Goal: Task Accomplishment & Management: Manage account settings

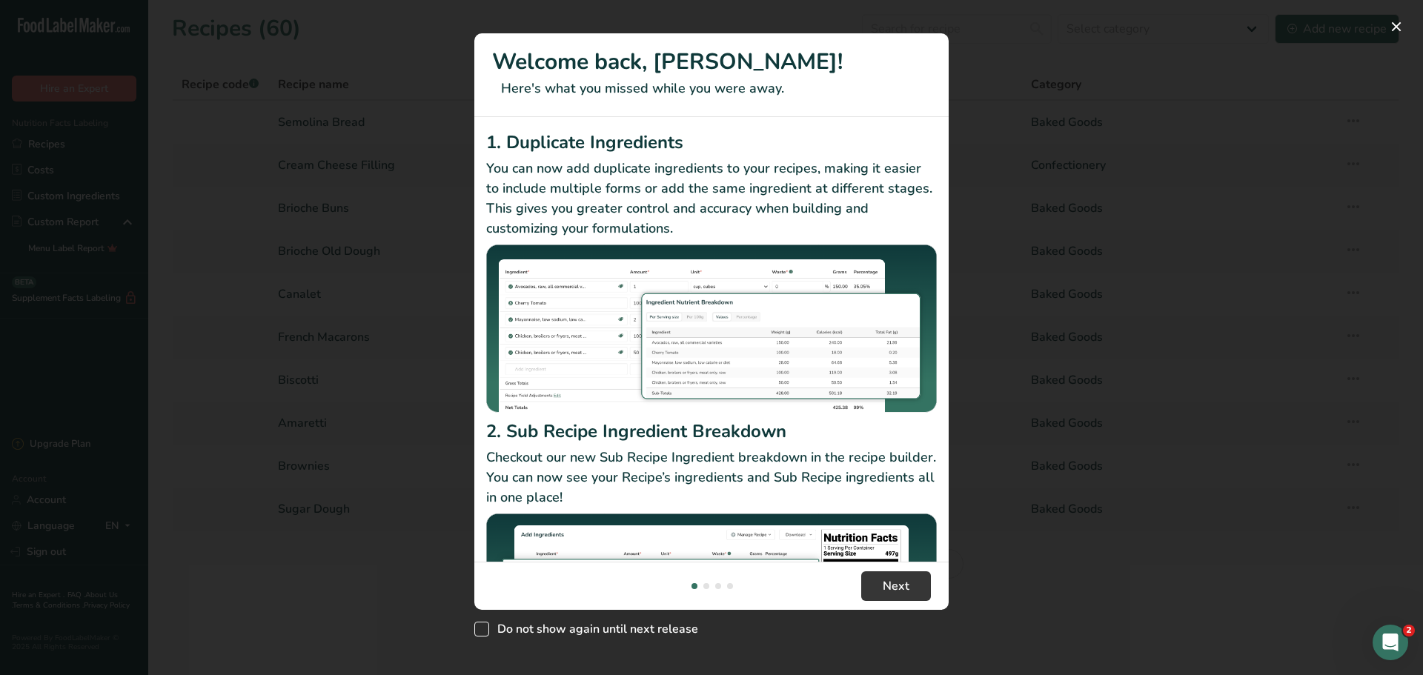
click at [484, 628] on span "New Features" at bounding box center [481, 629] width 15 height 15
click at [484, 628] on input "Do not show again until next release" at bounding box center [479, 630] width 10 height 10
checkbox input "true"
click at [911, 588] on button "Next" at bounding box center [896, 586] width 70 height 30
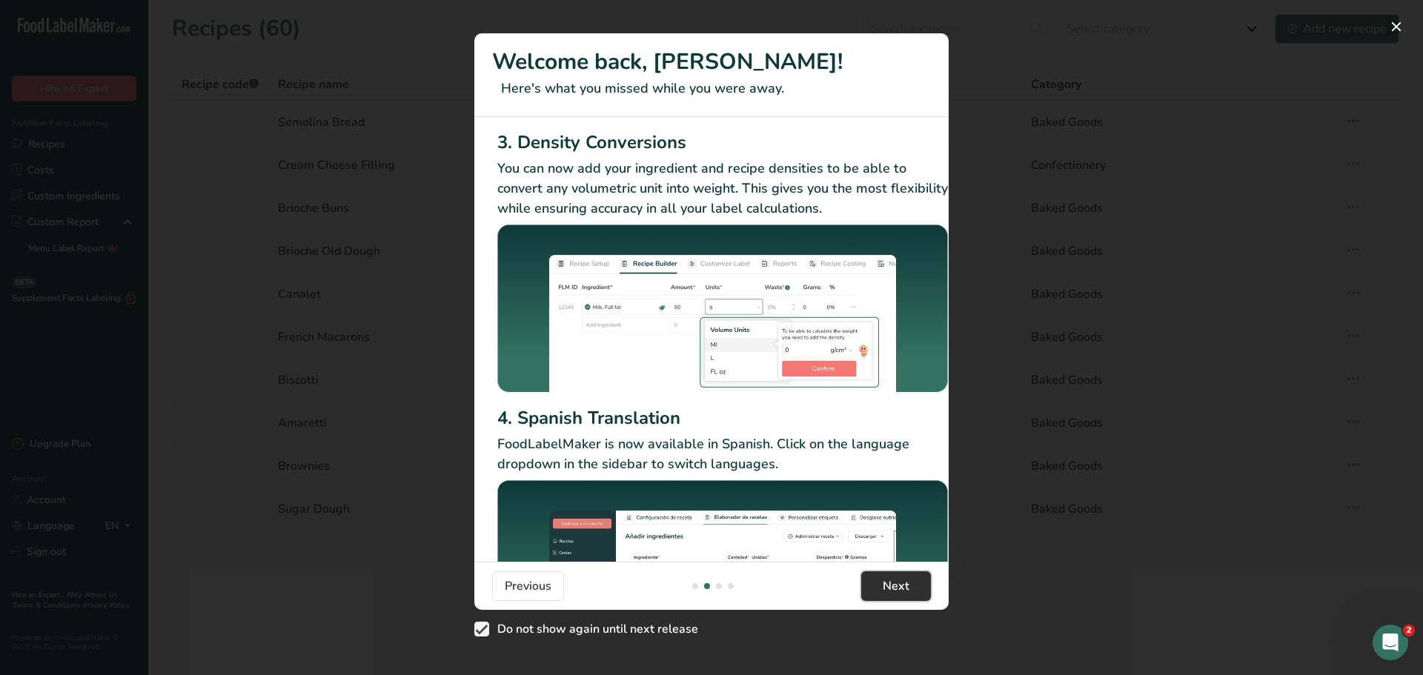
click at [911, 588] on button "Next" at bounding box center [896, 586] width 70 height 30
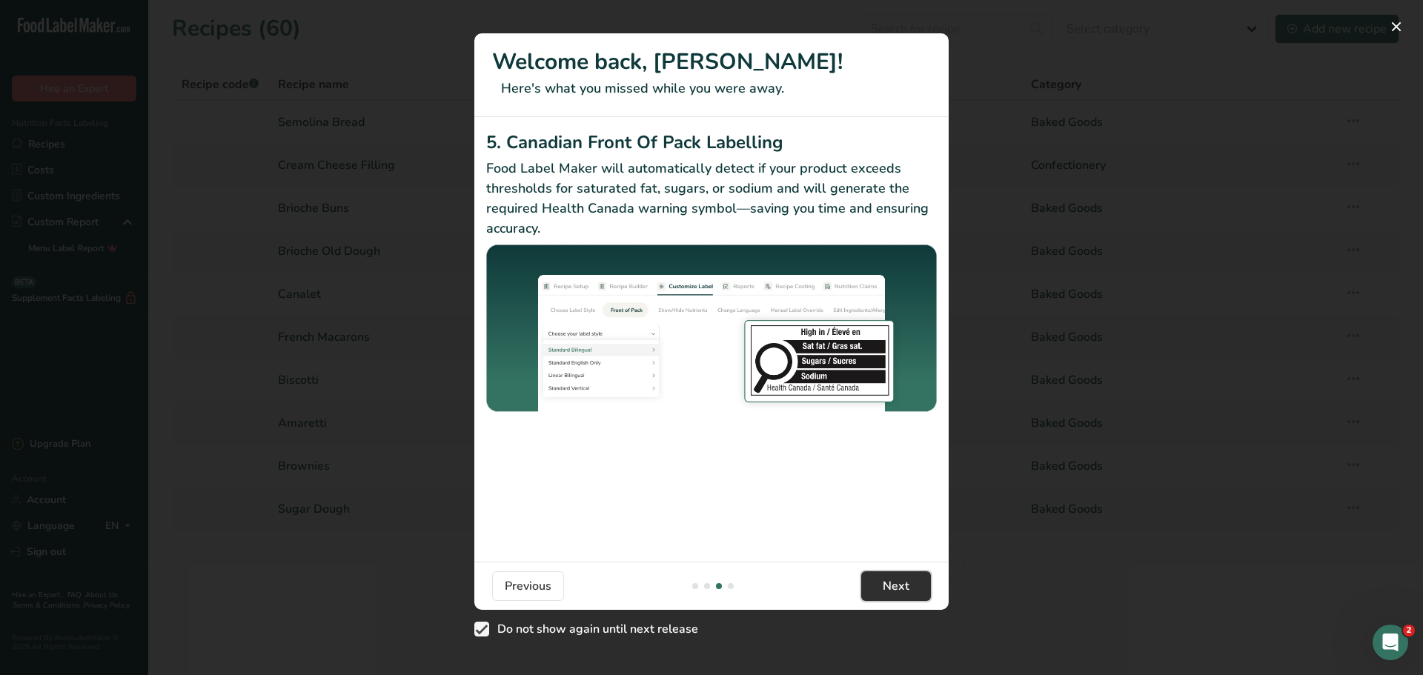
click at [911, 588] on button "Next" at bounding box center [896, 586] width 70 height 30
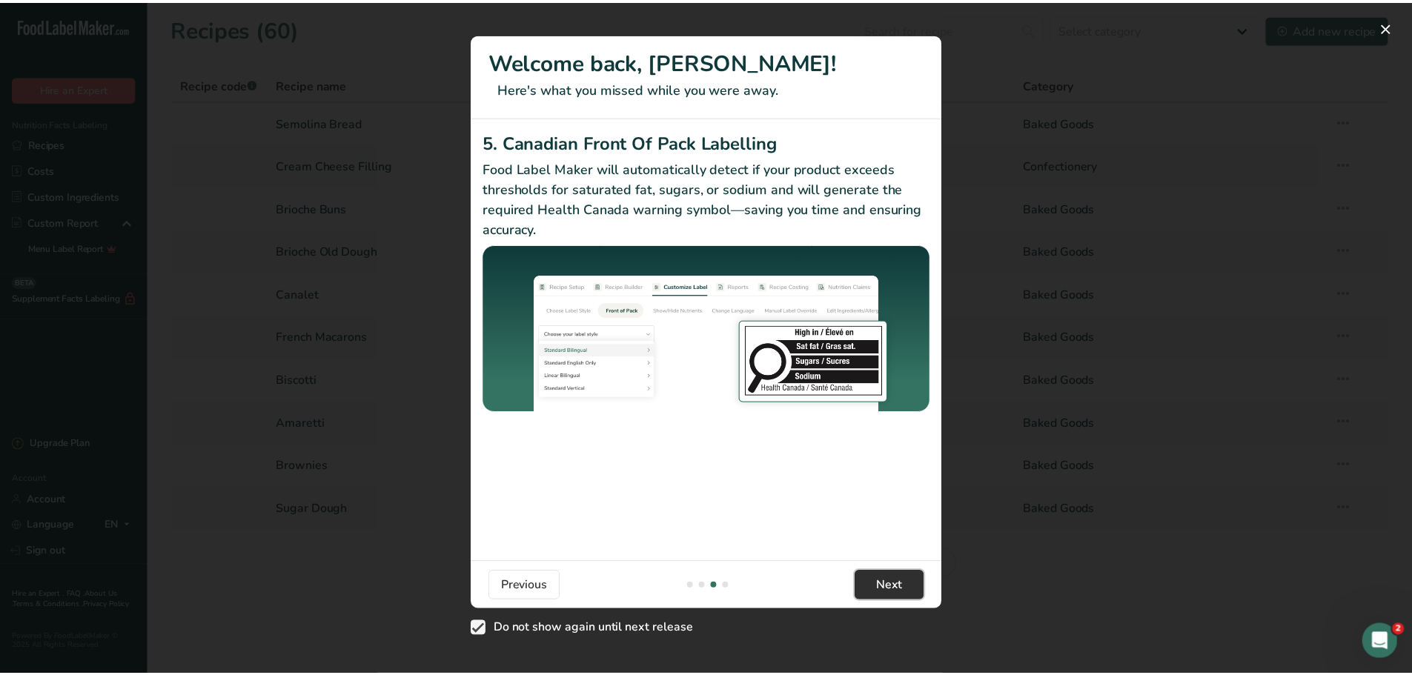
scroll to position [0, 1412]
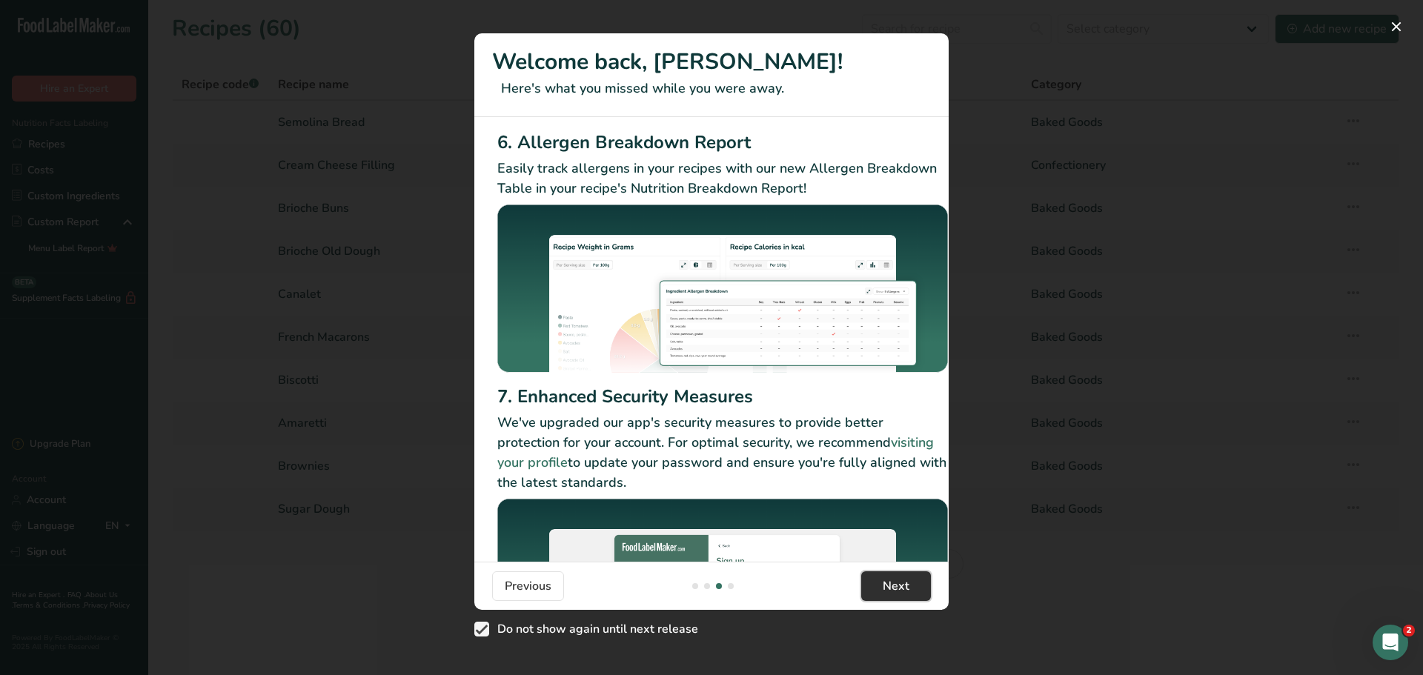
click at [909, 588] on span "Next" at bounding box center [896, 586] width 27 height 18
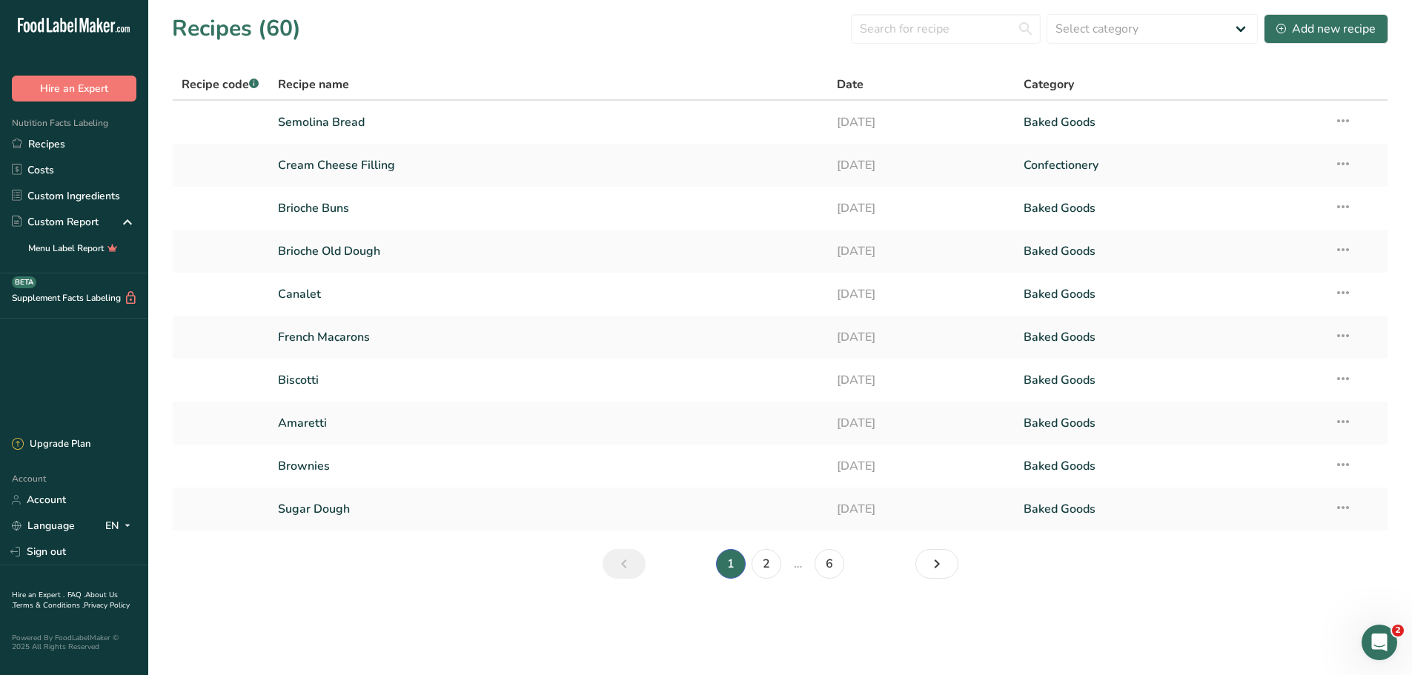
click at [847, 559] on li "6" at bounding box center [829, 564] width 36 height 30
click at [830, 569] on link "6" at bounding box center [829, 564] width 30 height 30
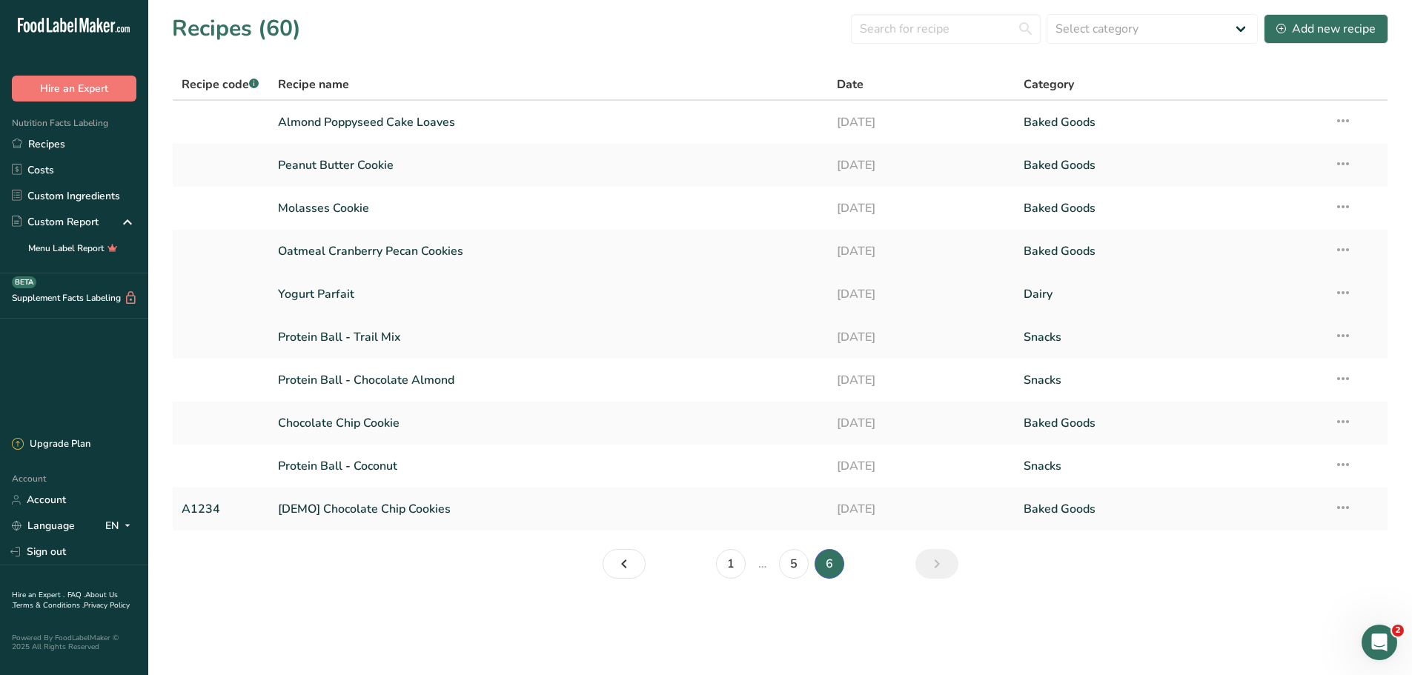
click at [382, 282] on link "Yogurt Parfait" at bounding box center [549, 294] width 542 height 31
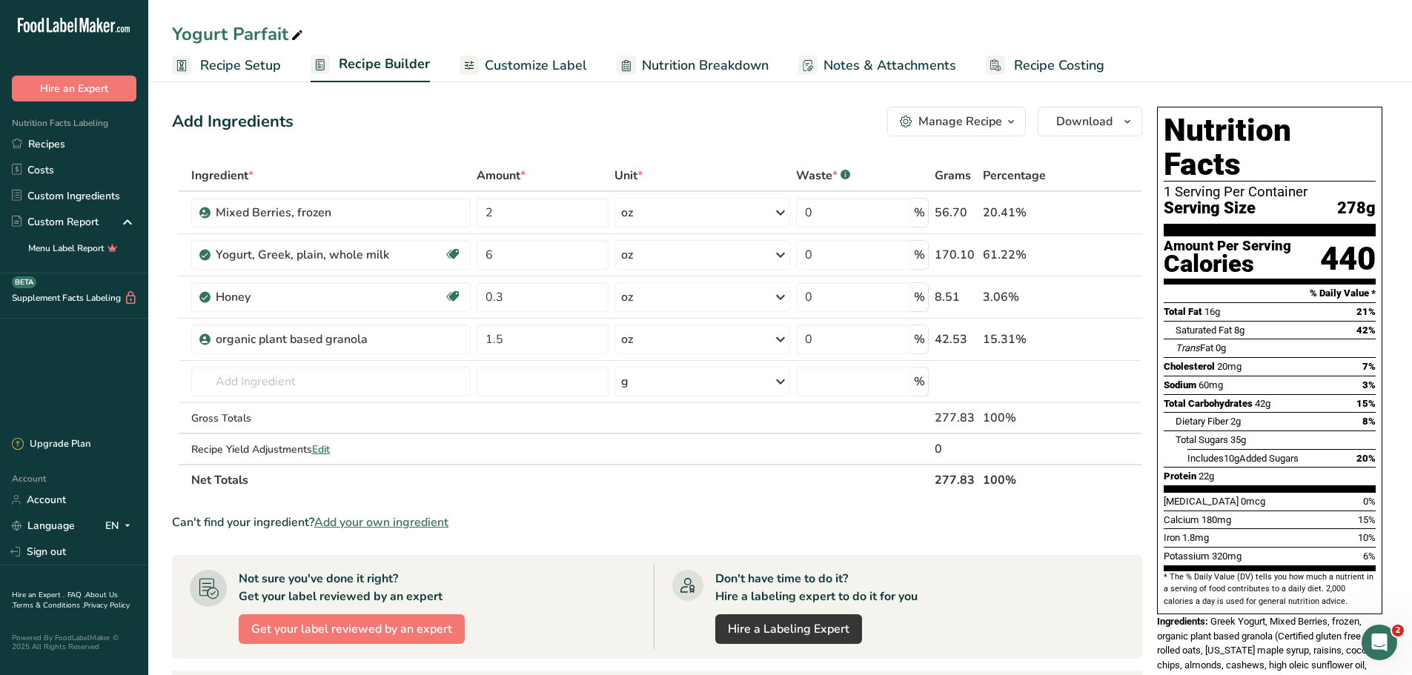
click at [1071, 56] on span "Recipe Costing" at bounding box center [1059, 66] width 90 height 20
click at [1064, 67] on span "Recipe Costing" at bounding box center [1059, 66] width 90 height 20
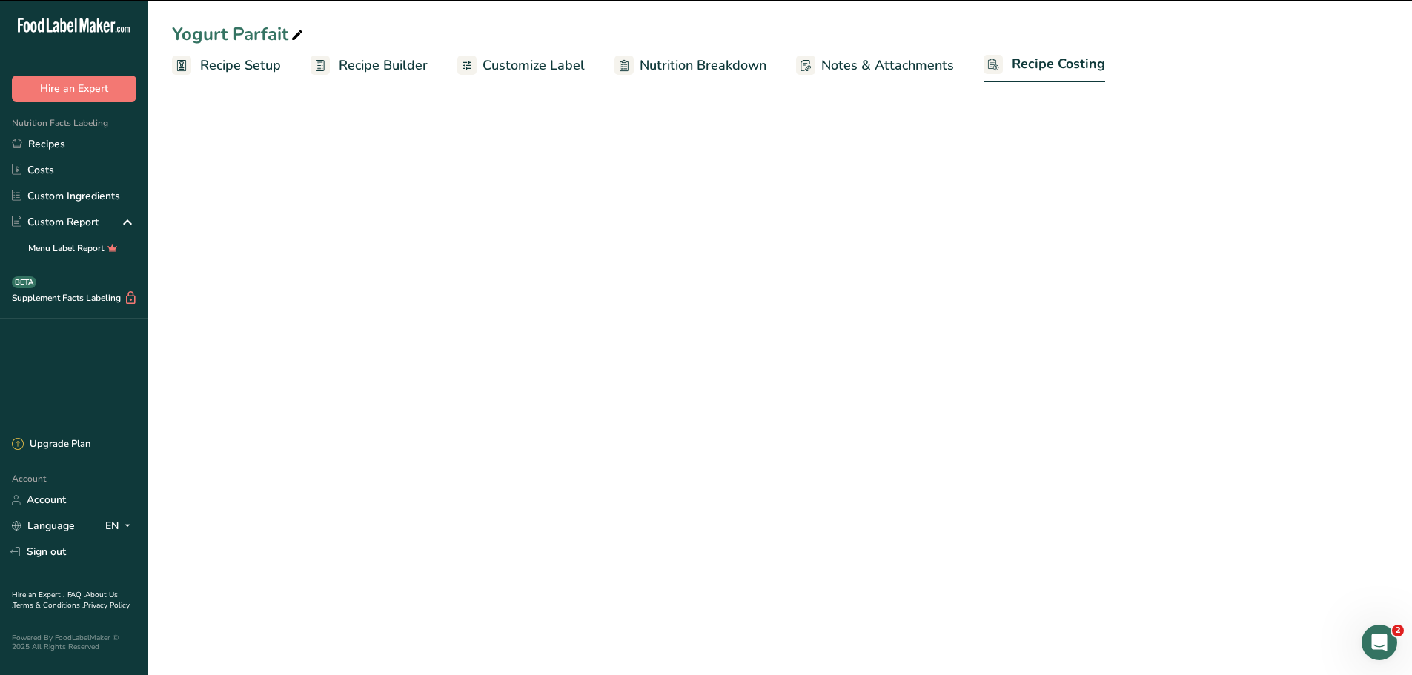
select select "12"
select select "5"
select select "12"
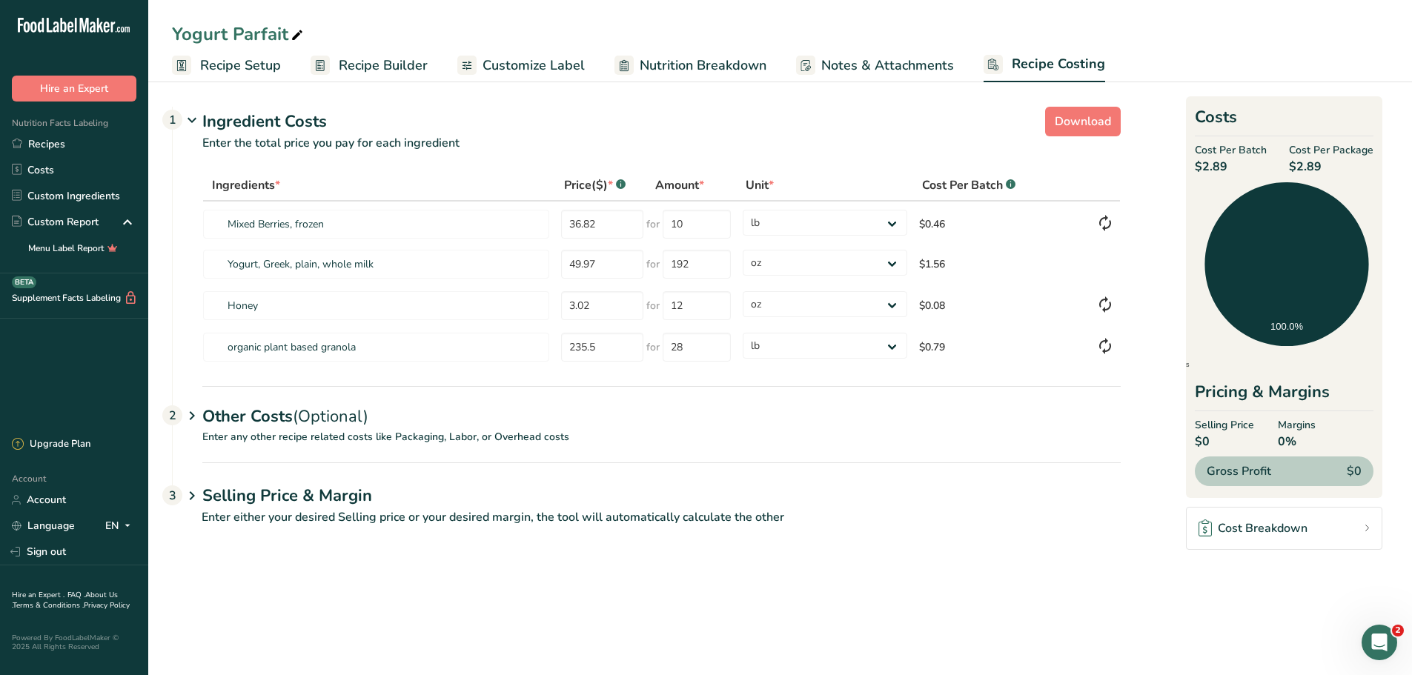
drag, startPoint x: 1195, startPoint y: 163, endPoint x: 1180, endPoint y: 166, distance: 15.8
click at [1180, 166] on section "Download Ingredient Costs 1 Enter the total price you pay for each ingredient I…" at bounding box center [779, 322] width 1263 height 491
click at [1210, 196] on foreignobject "Ingredients" at bounding box center [1285, 275] width 267 height 199
click at [1217, 167] on span "$2.89" at bounding box center [1231, 167] width 72 height 18
click at [96, 153] on link "Recipes" at bounding box center [74, 144] width 148 height 26
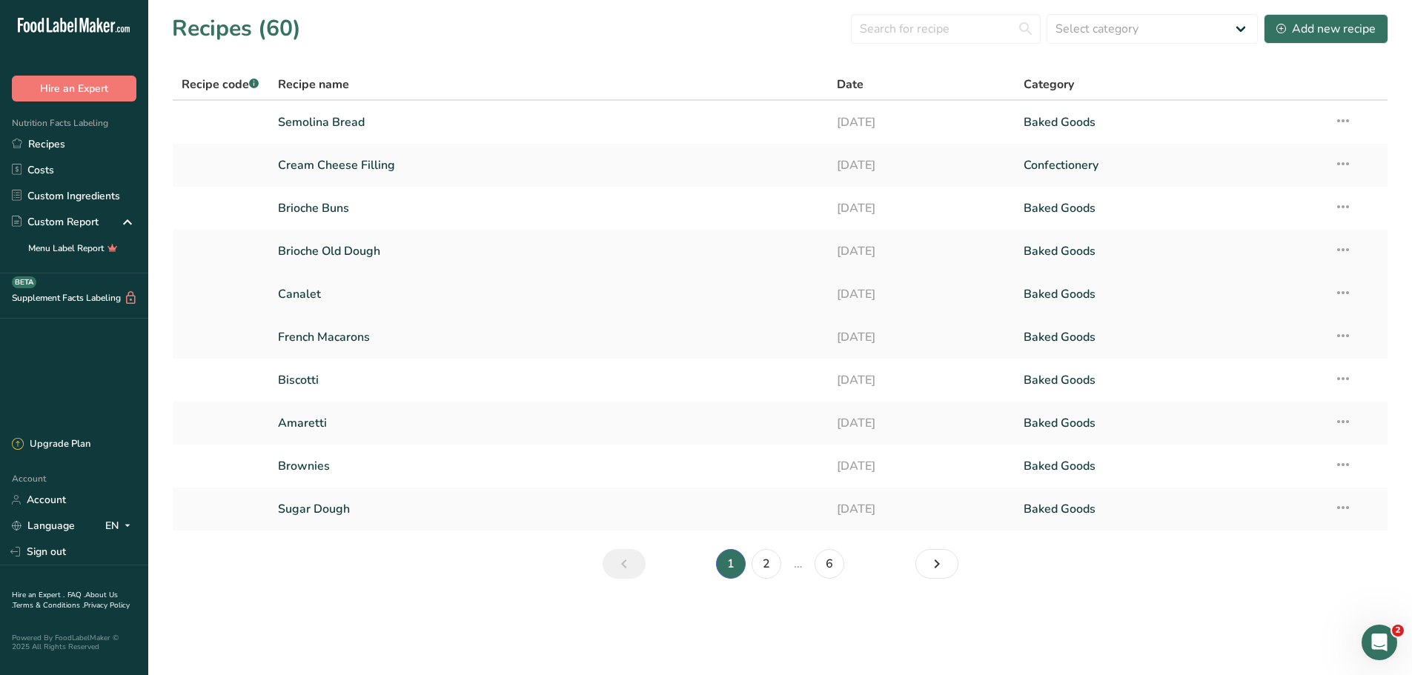
click at [324, 297] on link "Canalet" at bounding box center [549, 294] width 542 height 31
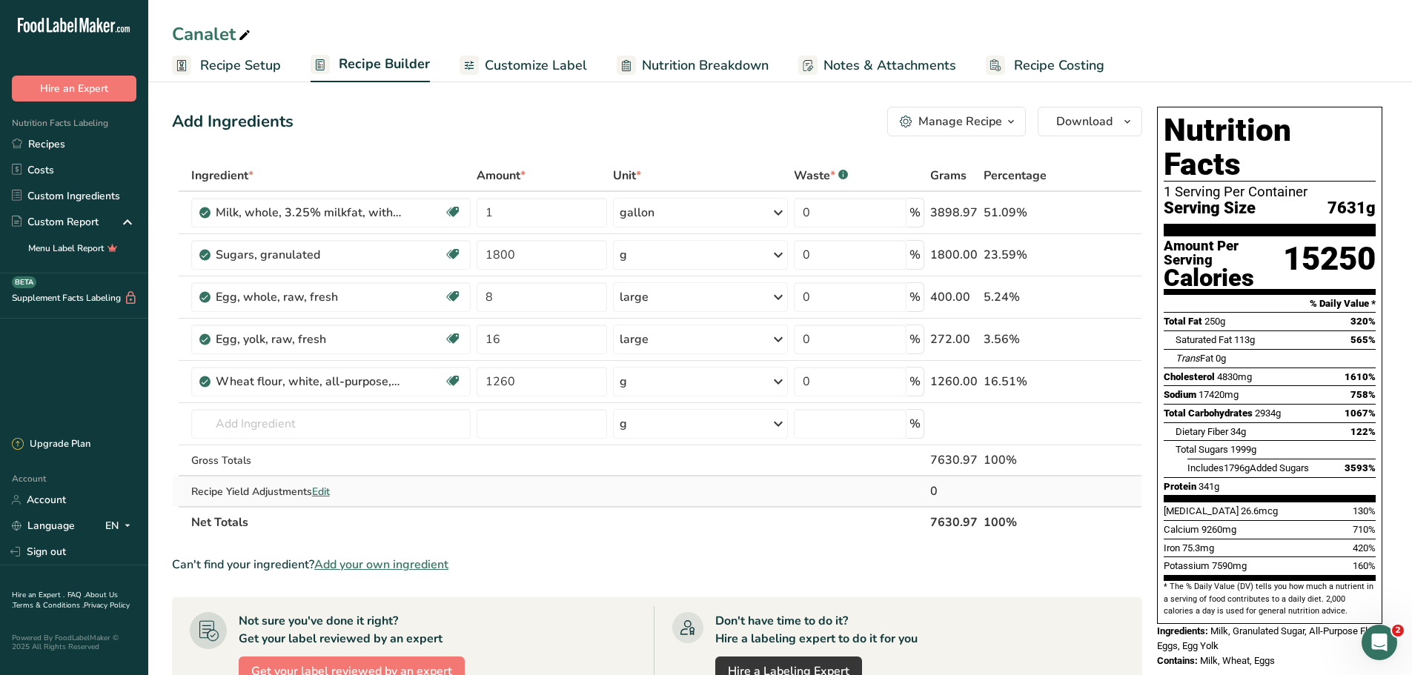
click at [326, 493] on span "Edit" at bounding box center [321, 492] width 18 height 14
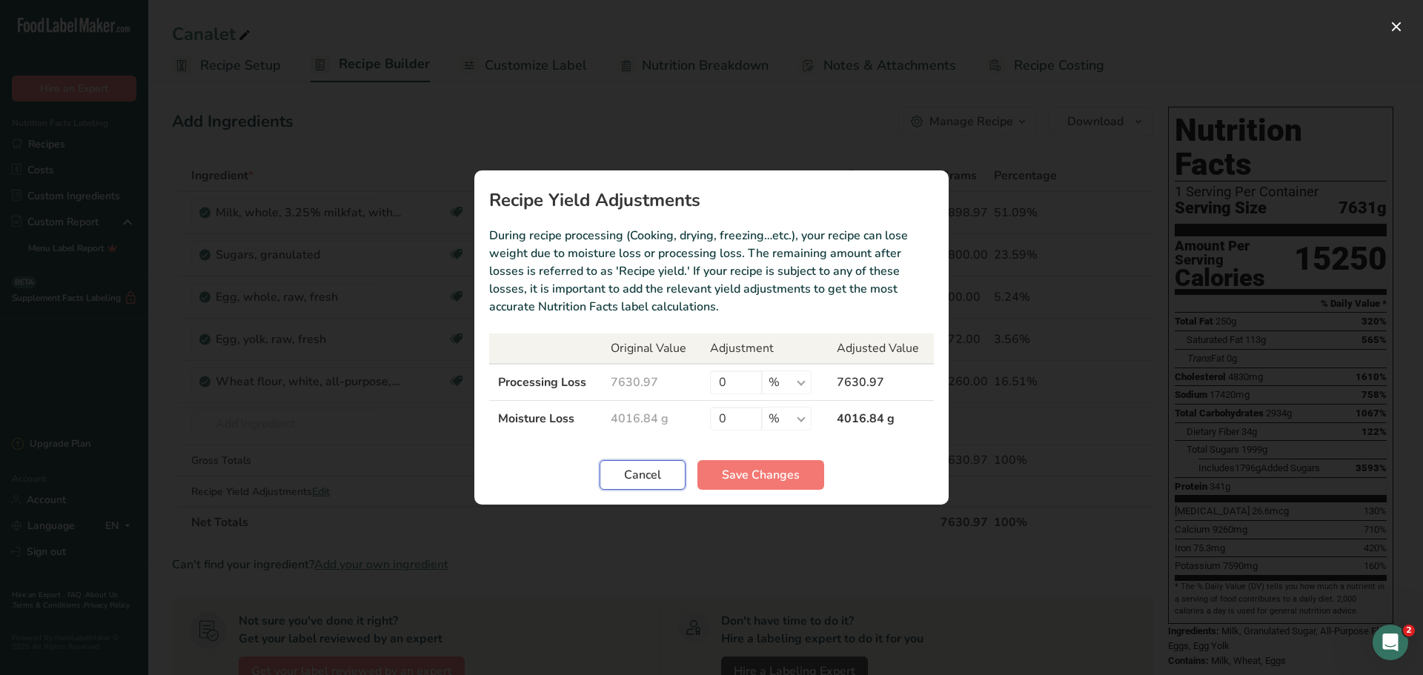
click at [633, 473] on span "Cancel" at bounding box center [642, 475] width 37 height 18
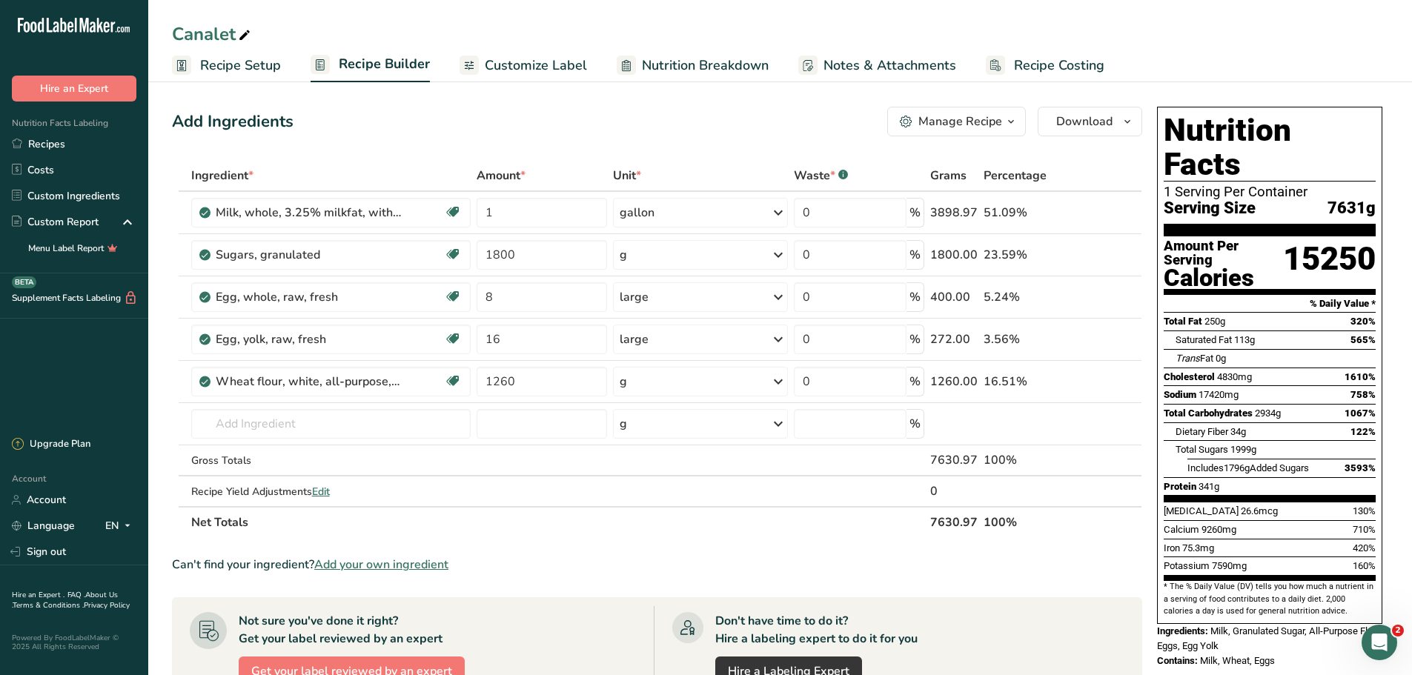
click at [997, 124] on div "Manage Recipe" at bounding box center [960, 122] width 84 height 18
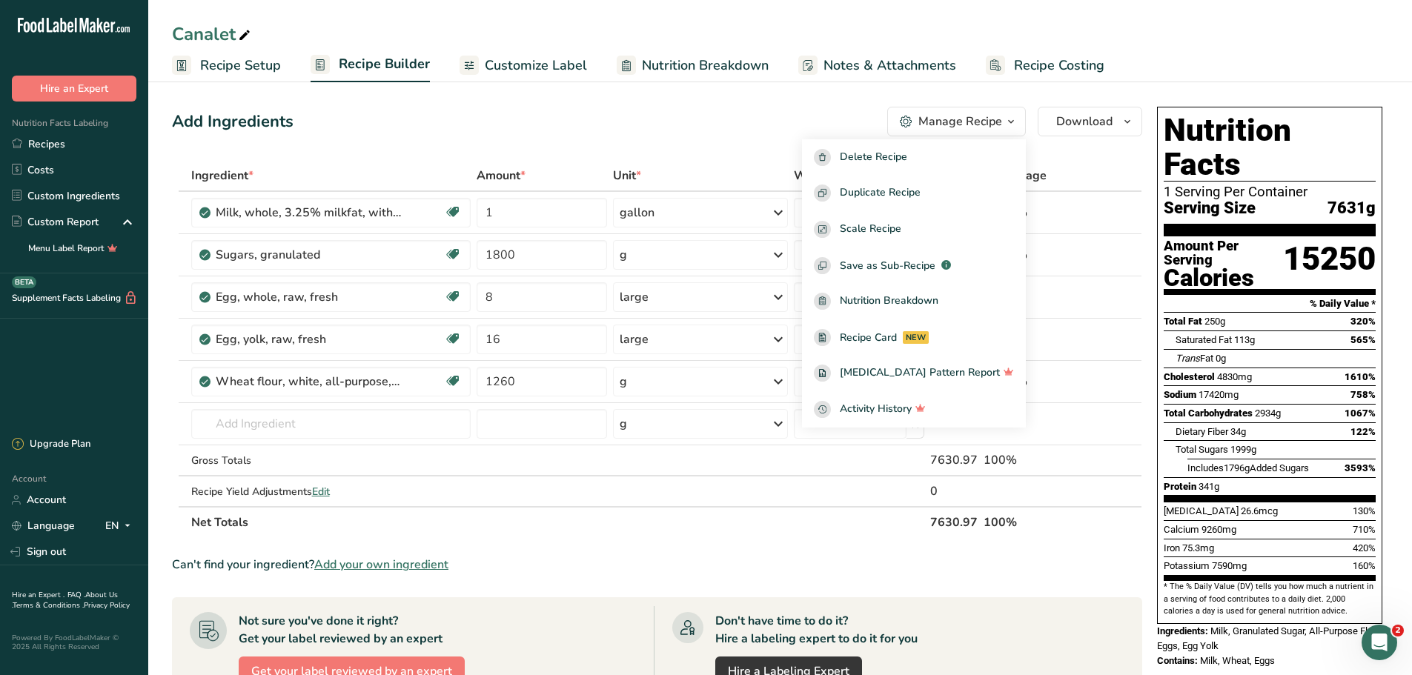
click at [733, 555] on section "Ingredient * Amount * Unit * Waste * .a-a{fill:#347362;}.b-a{fill:#fff;} Grams …" at bounding box center [657, 572] width 970 height 825
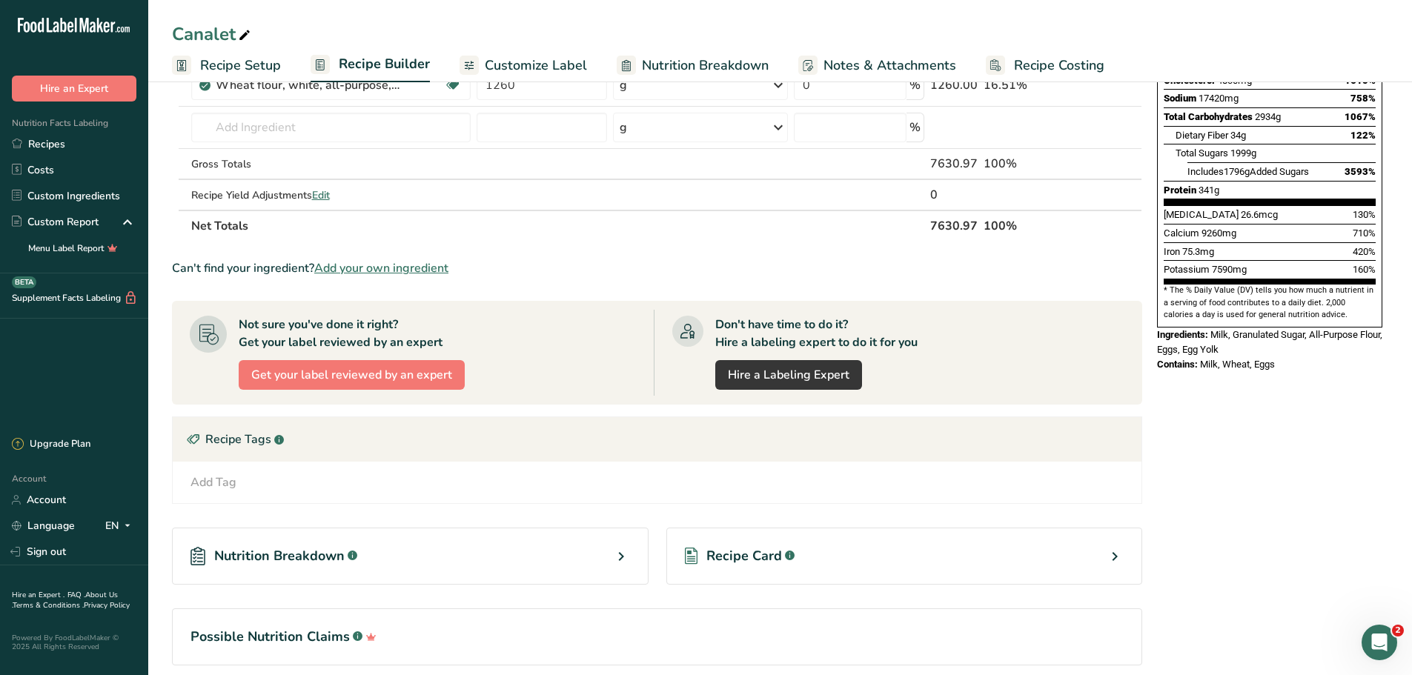
scroll to position [358, 0]
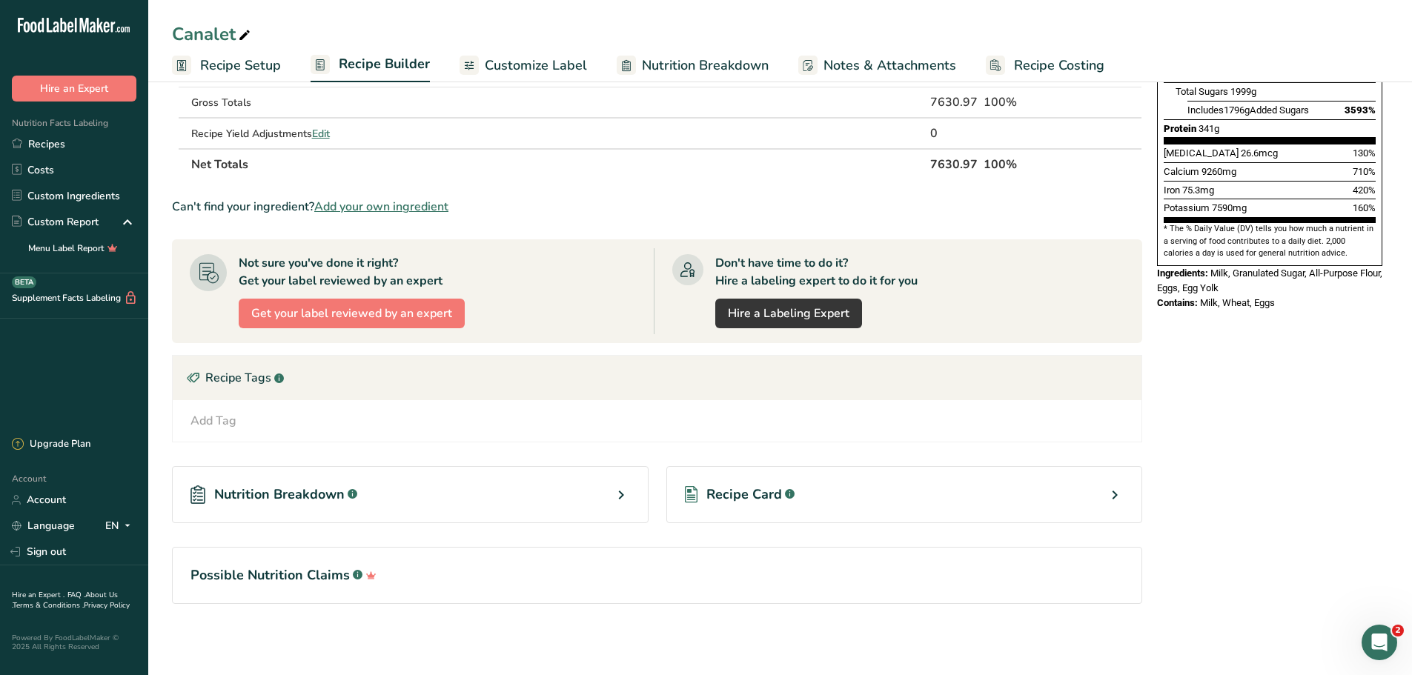
click at [625, 495] on icon at bounding box center [621, 495] width 18 height 27
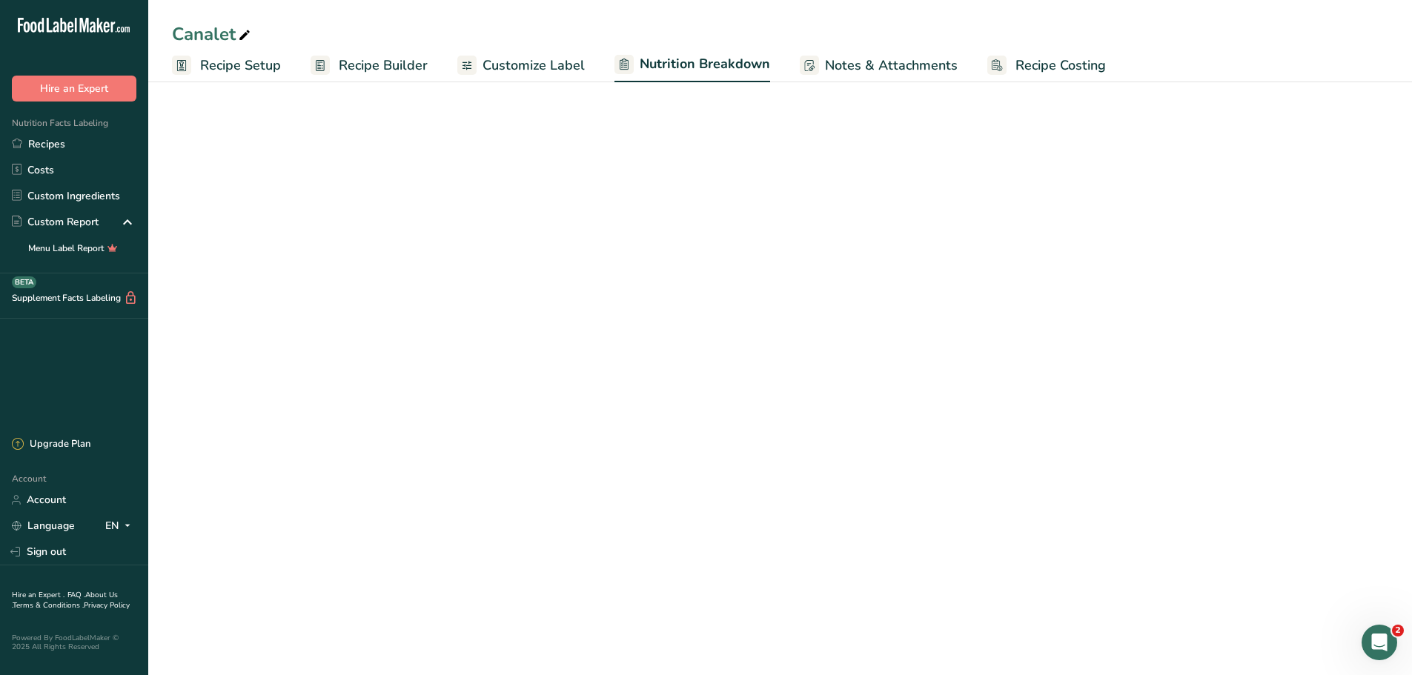
select select "Calories"
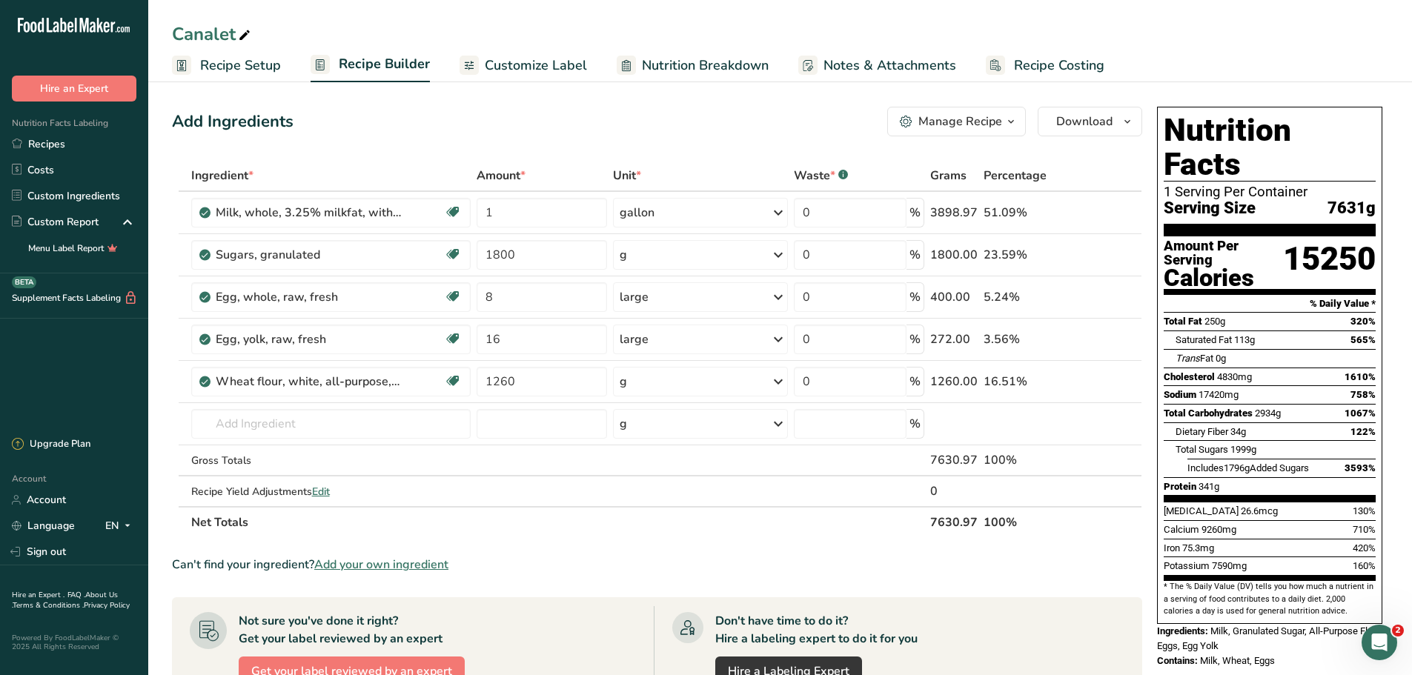
scroll to position [358, 0]
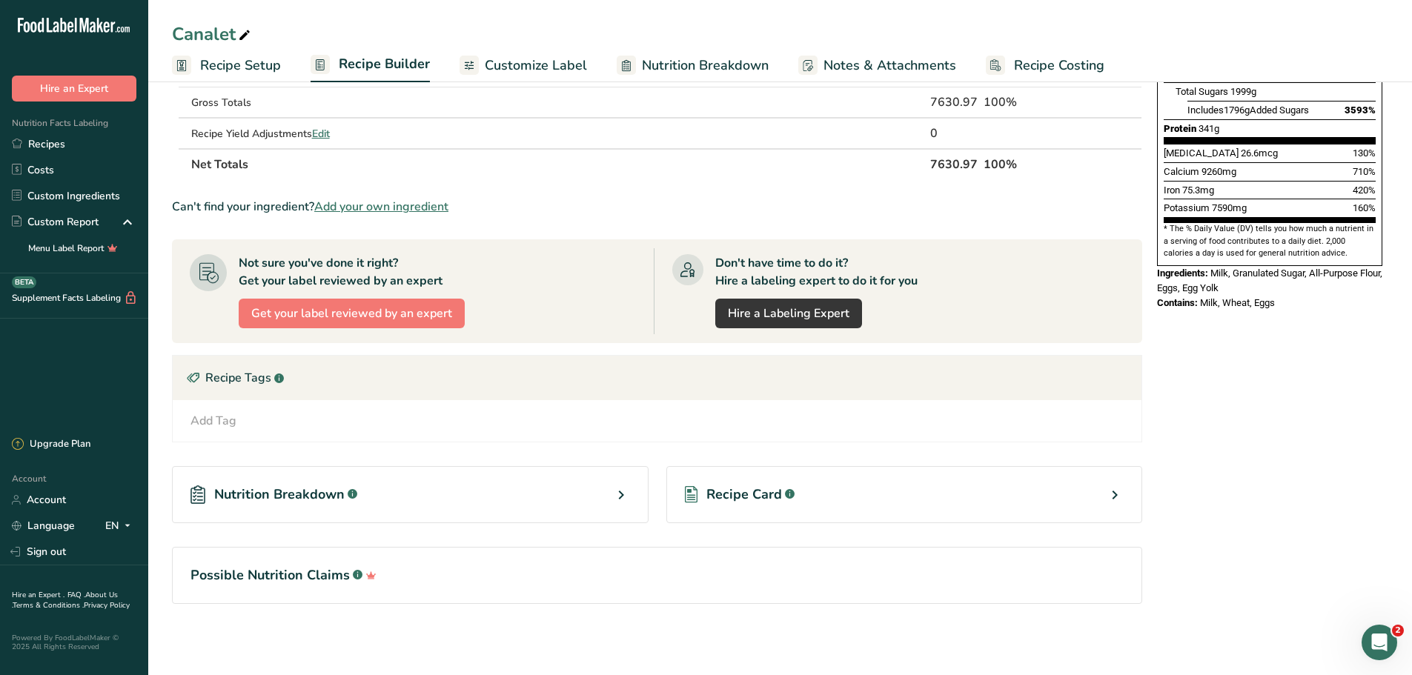
click at [265, 65] on span "Recipe Setup" at bounding box center [240, 66] width 81 height 20
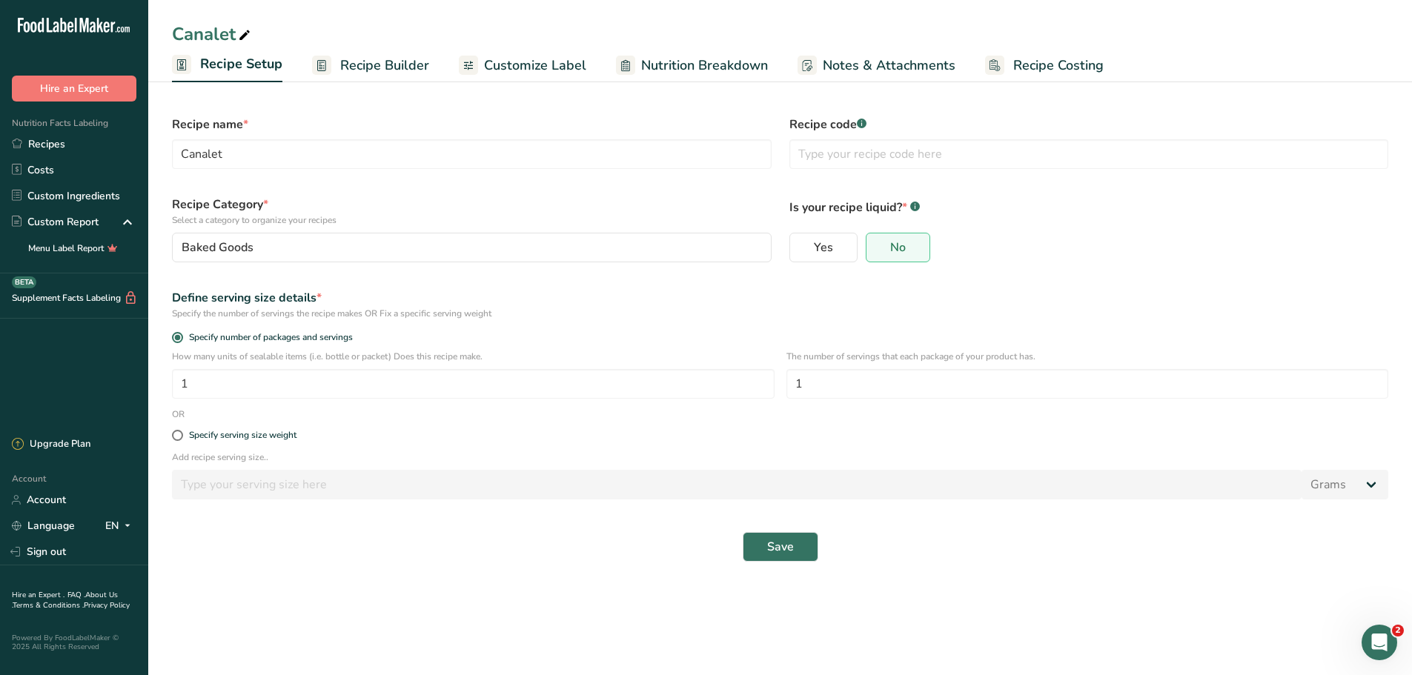
click at [372, 65] on span "Recipe Builder" at bounding box center [384, 66] width 89 height 20
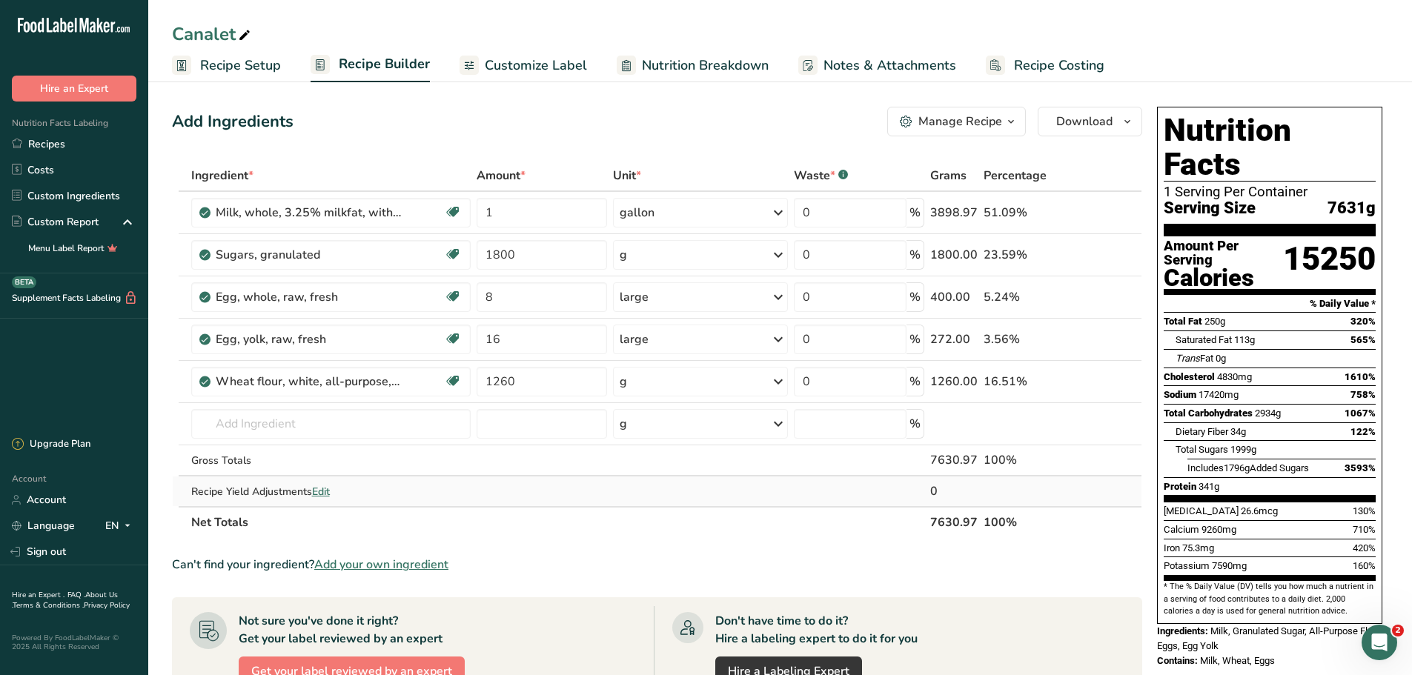
click at [241, 493] on div "Recipe Yield Adjustments Edit" at bounding box center [331, 492] width 280 height 16
click at [321, 491] on span "Edit" at bounding box center [321, 492] width 18 height 14
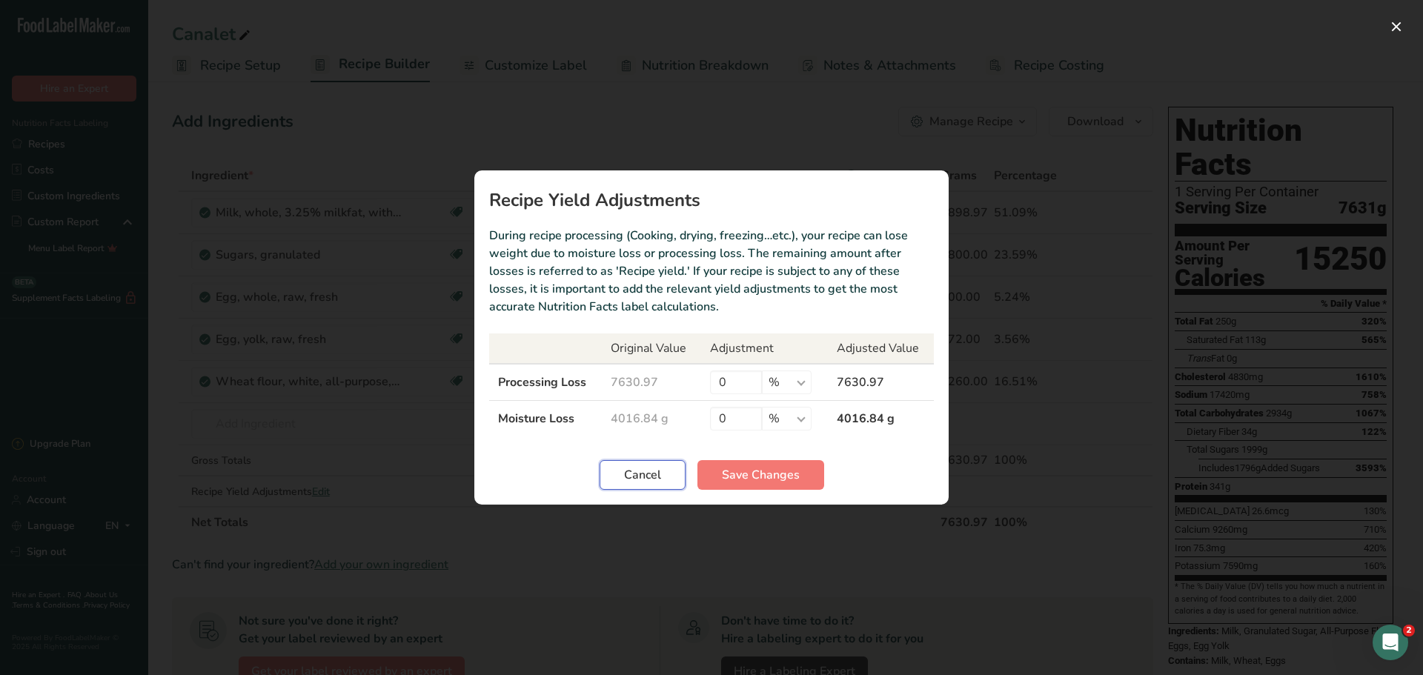
click at [642, 480] on span "Cancel" at bounding box center [642, 475] width 37 height 18
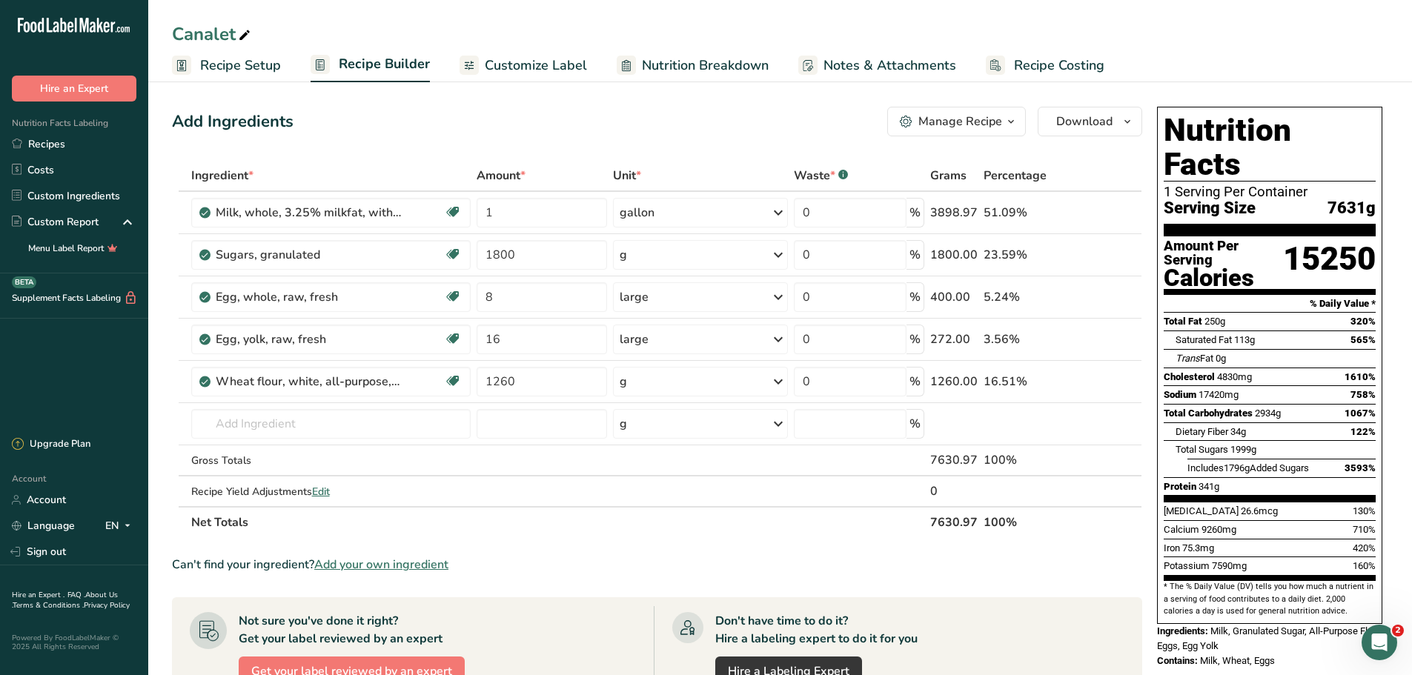
click at [247, 75] on span "Recipe Setup" at bounding box center [240, 66] width 81 height 20
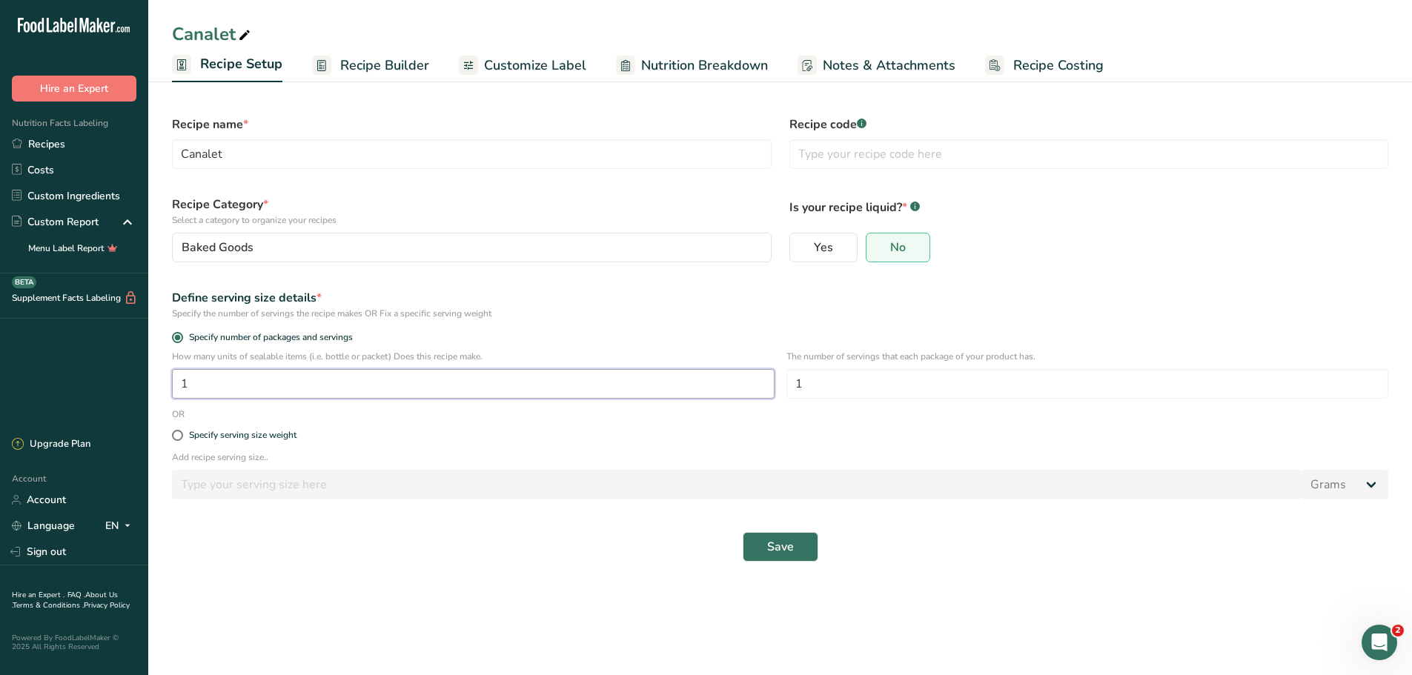
drag, startPoint x: 242, startPoint y: 386, endPoint x: 100, endPoint y: 386, distance: 142.3
click at [127, 388] on div ".a-20{fill:#fff;} Hire an Expert Nutrition Facts Labeling Recipes Costs Custom …" at bounding box center [706, 337] width 1412 height 675
type input "72"
click at [536, 435] on label "Specify serving size weight" at bounding box center [780, 435] width 1216 height 11
click at [182, 435] on input "Specify serving size weight" at bounding box center [177, 436] width 10 height 10
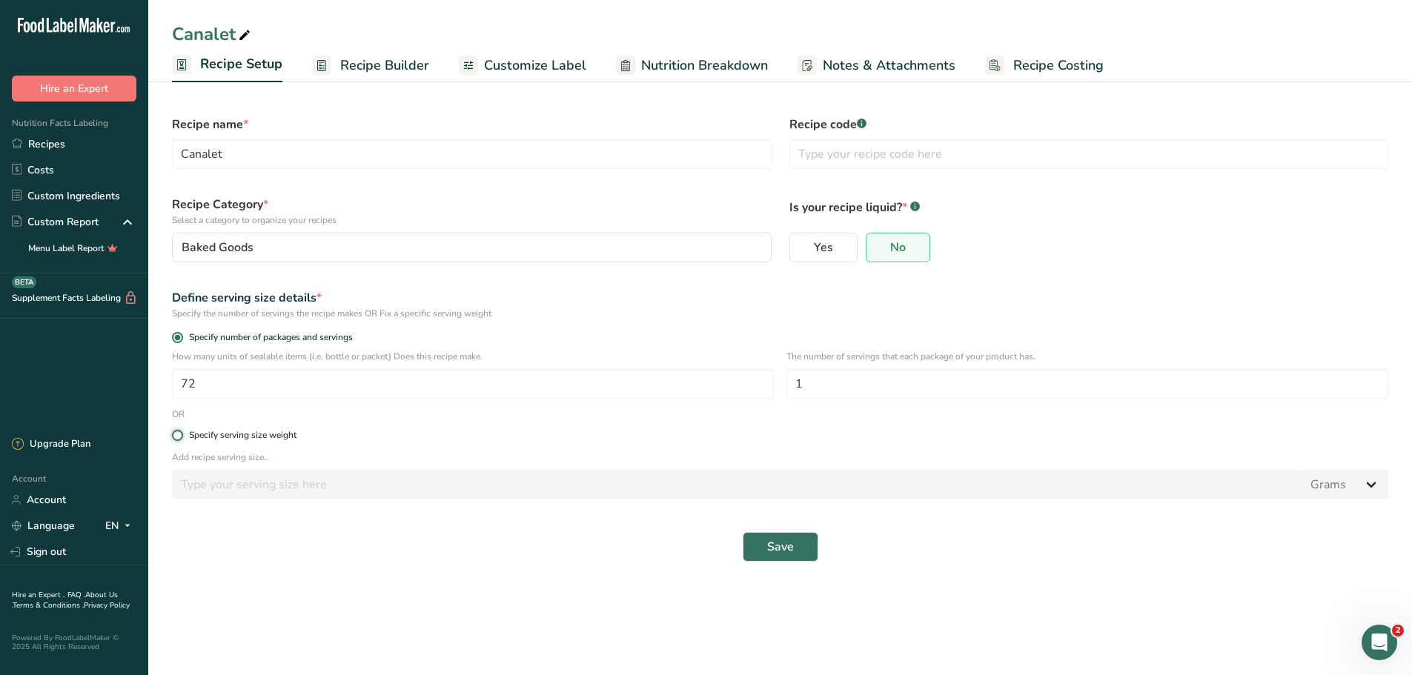
radio input "true"
radio input "false"
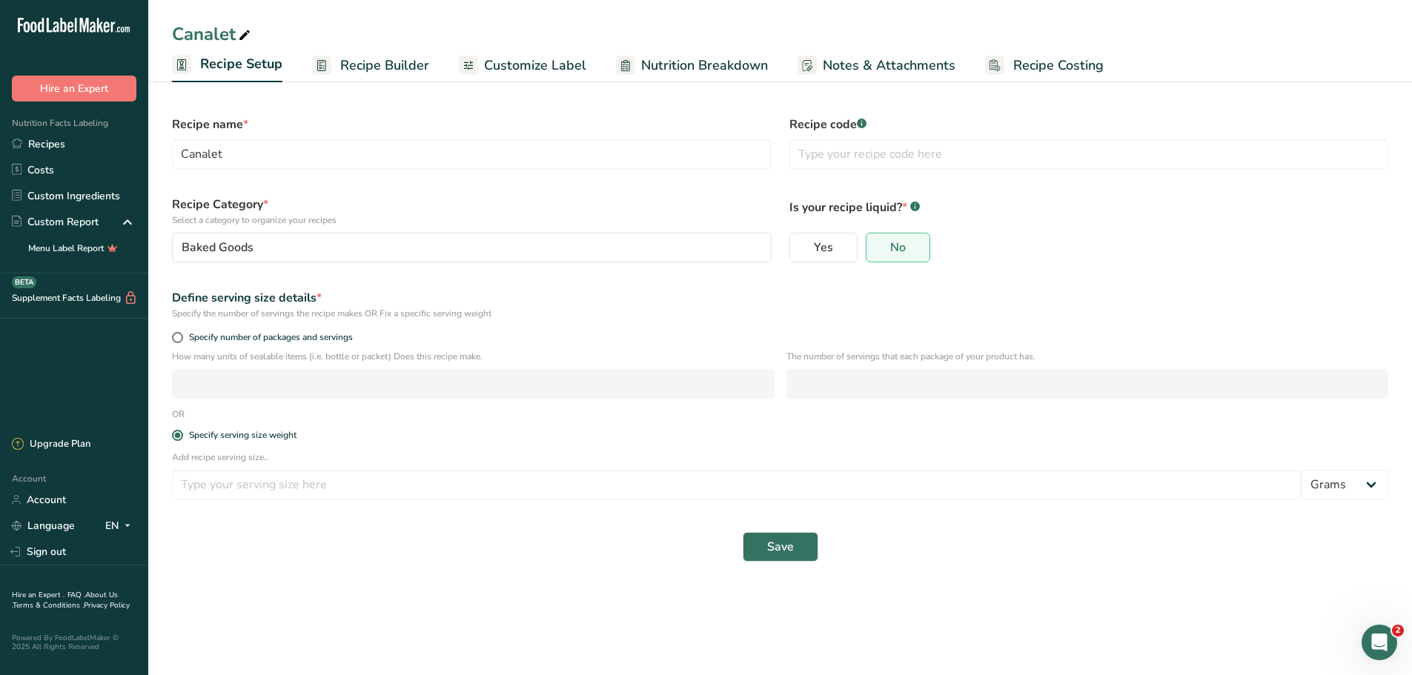
click at [170, 336] on div "Specify number of packages and servings" at bounding box center [780, 339] width 1234 height 21
click at [176, 334] on span at bounding box center [177, 337] width 11 height 11
click at [176, 334] on input "Specify number of packages and servings" at bounding box center [177, 338] width 10 height 10
radio input "true"
radio input "false"
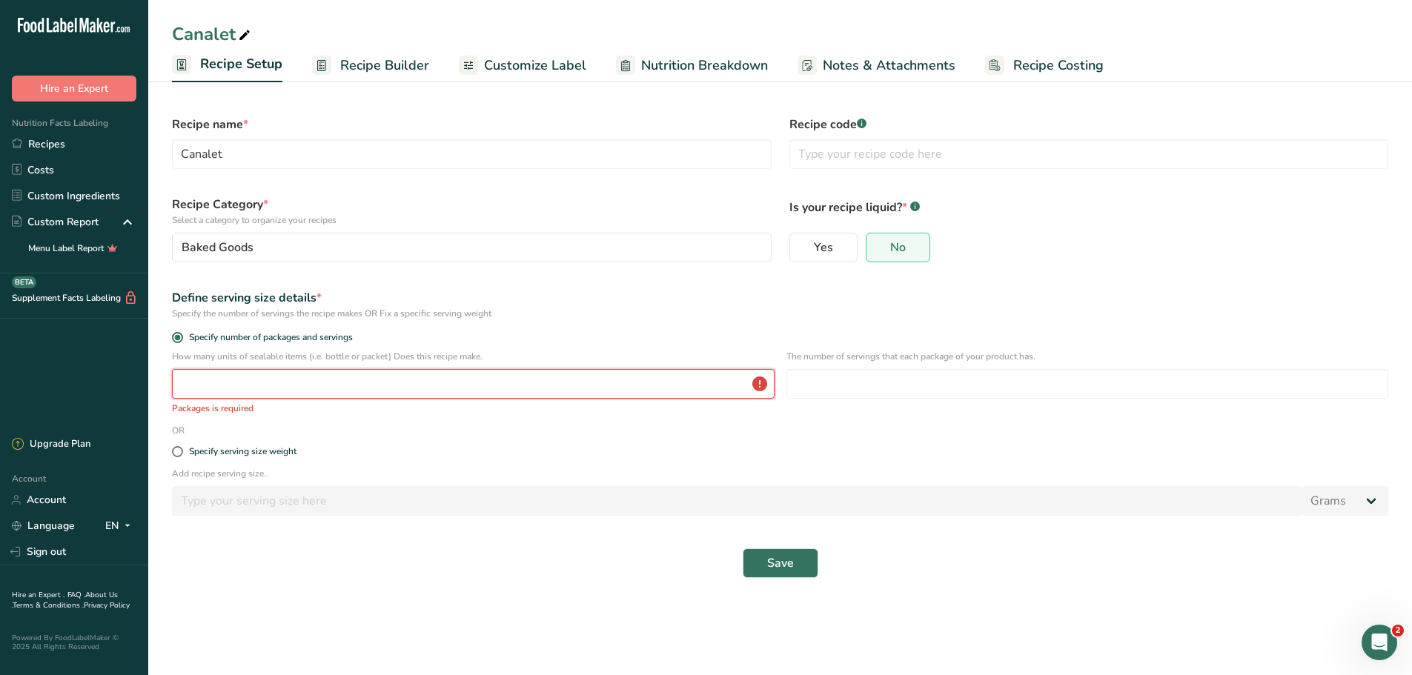
click at [215, 389] on input "number" at bounding box center [473, 384] width 602 height 30
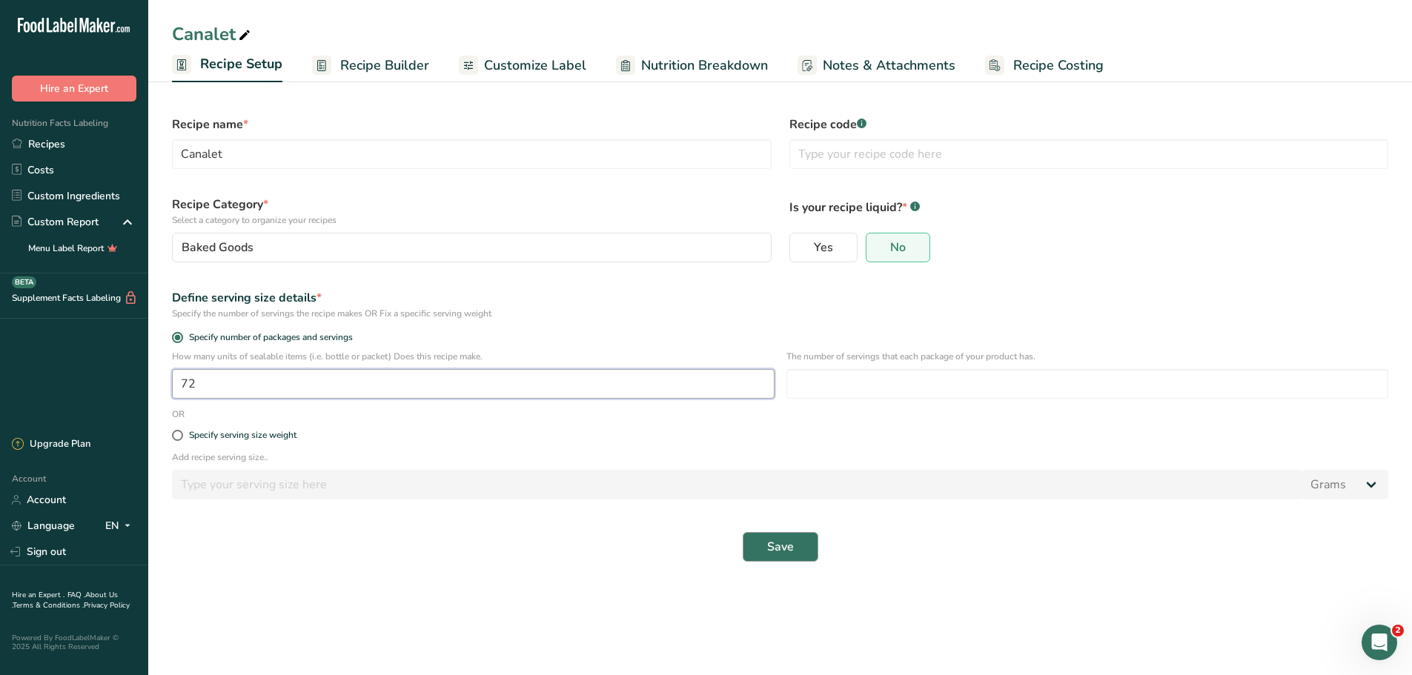
type input "72"
click at [794, 542] on button "Save" at bounding box center [780, 547] width 76 height 30
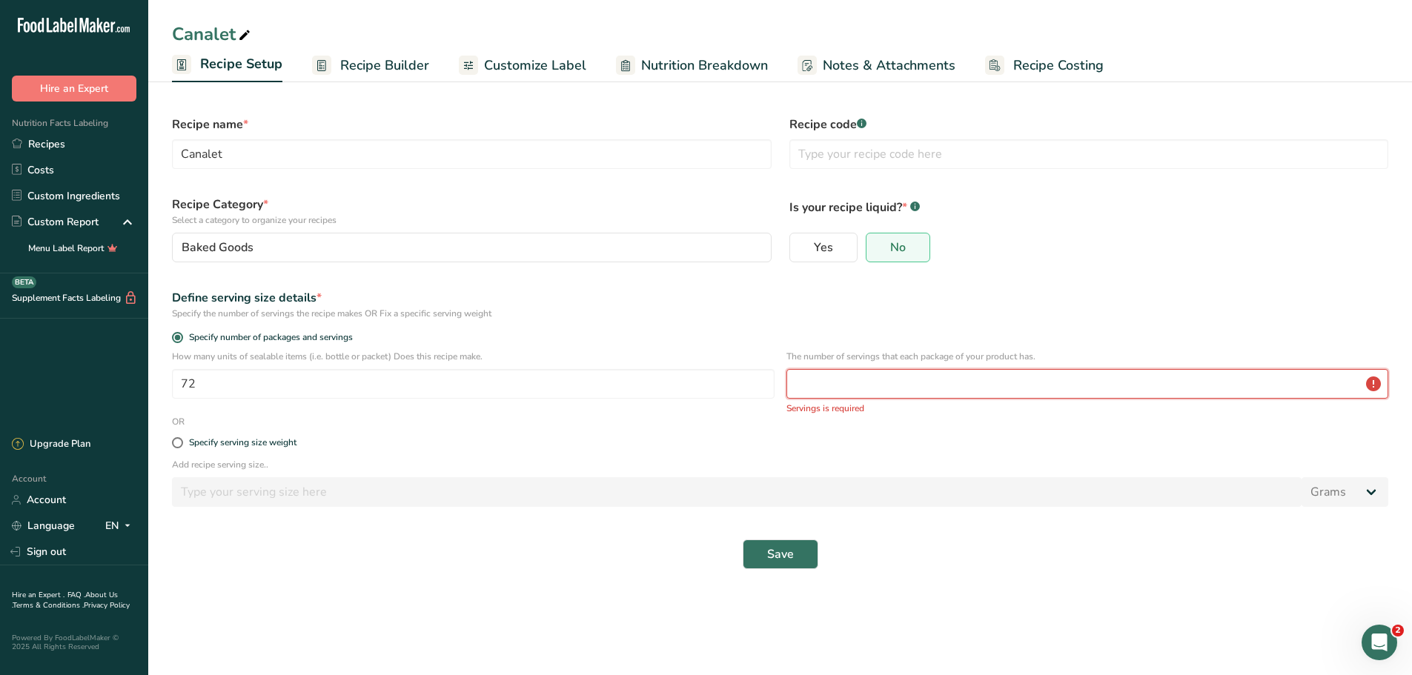
click at [858, 379] on input "number" at bounding box center [1087, 384] width 602 height 30
type input "1"
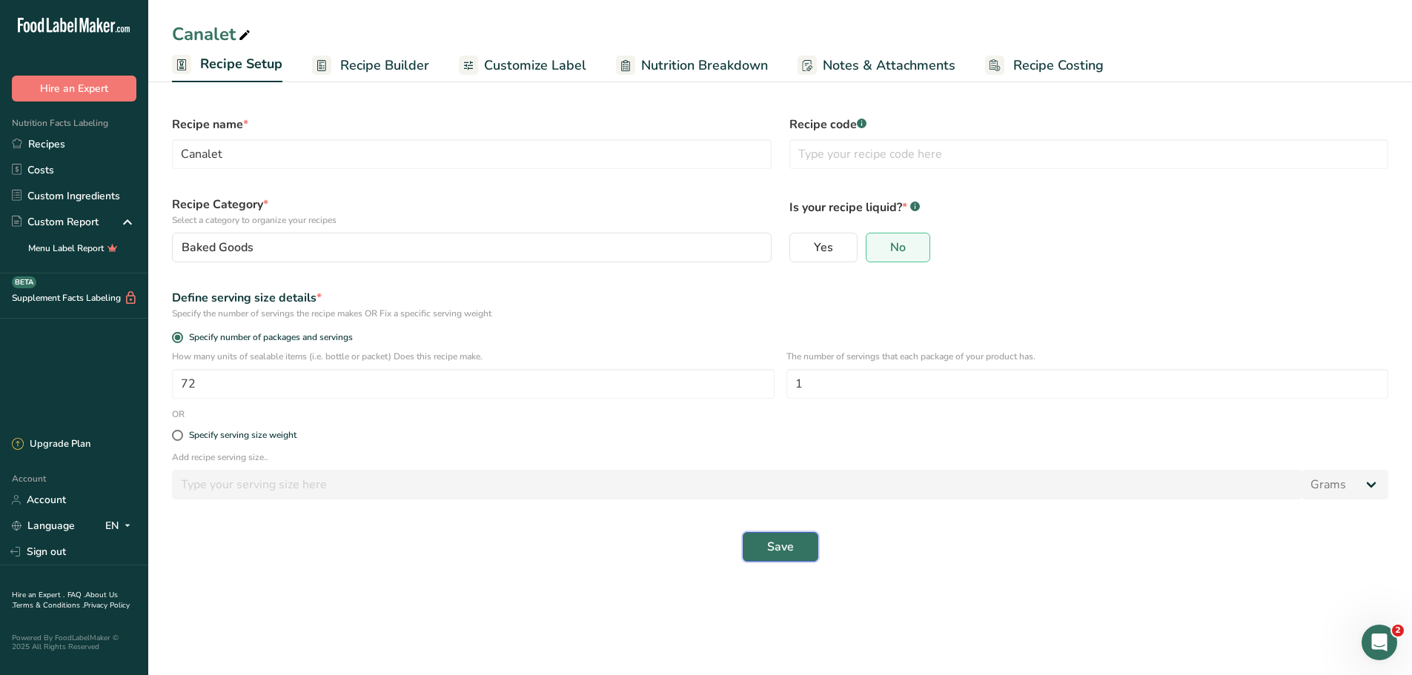
click at [778, 541] on span "Save" at bounding box center [780, 547] width 27 height 18
